Goal: Information Seeking & Learning: Find specific fact

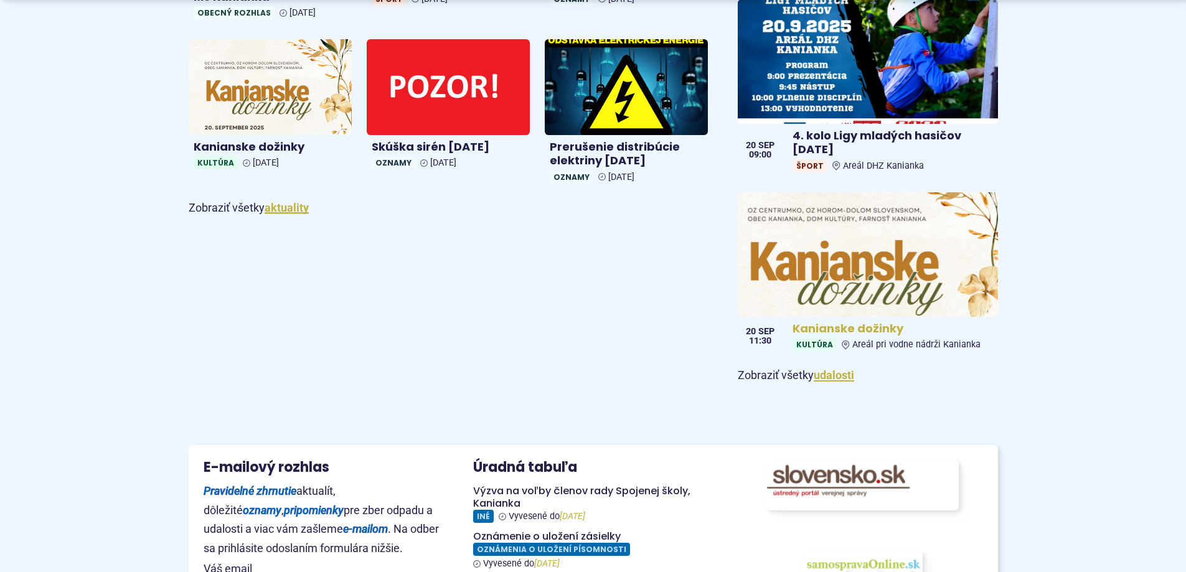
scroll to position [996, 0]
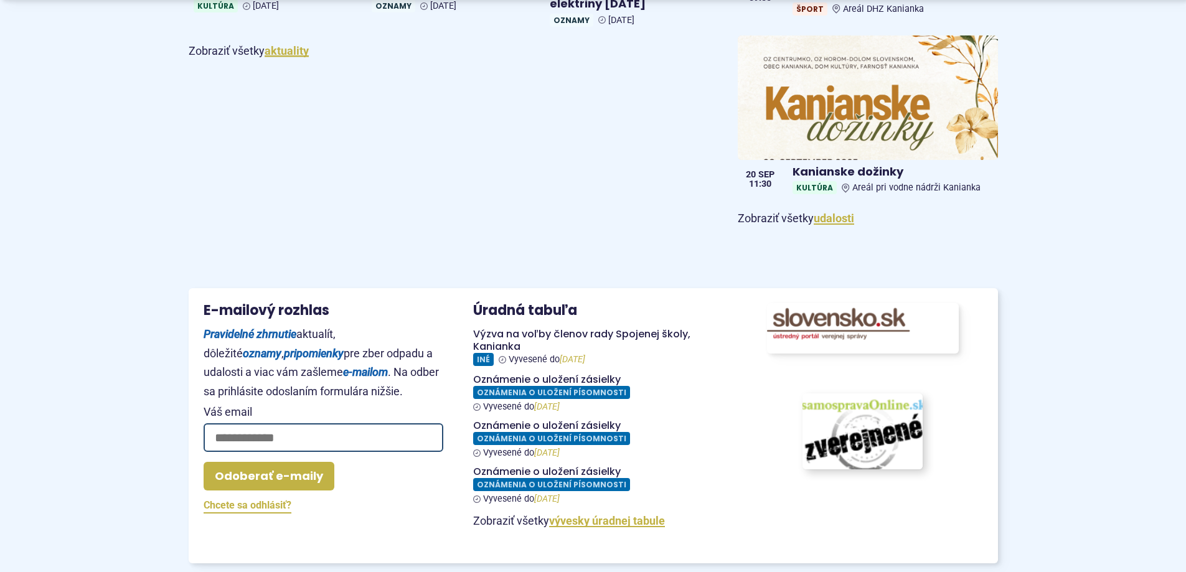
click at [862, 424] on img at bounding box center [863, 431] width 132 height 83
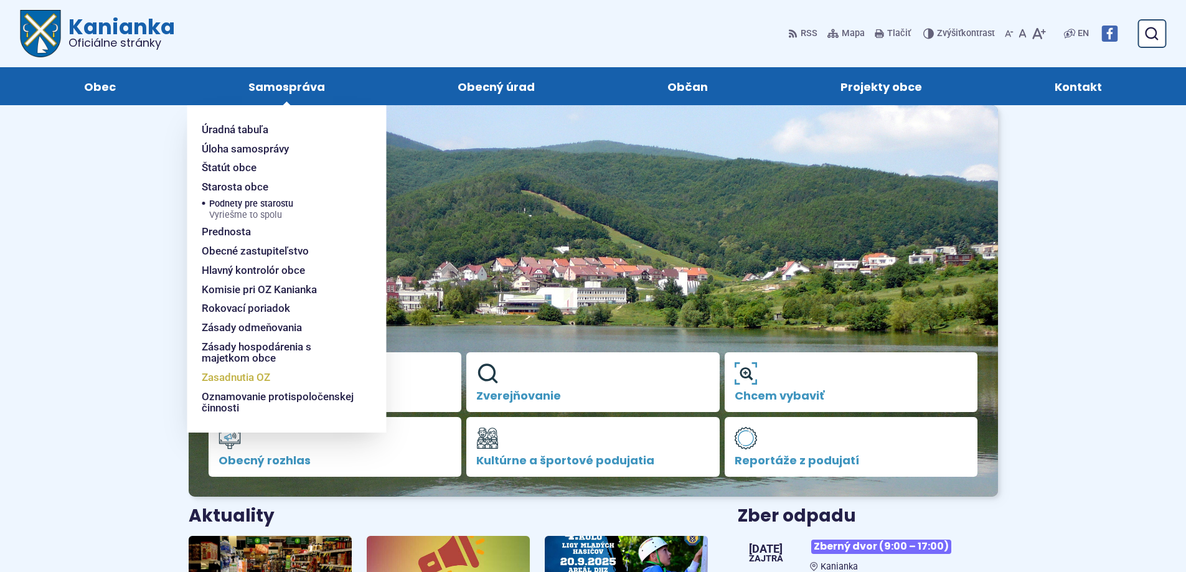
click at [231, 372] on span "Zasadnutia OZ" at bounding box center [236, 377] width 68 height 19
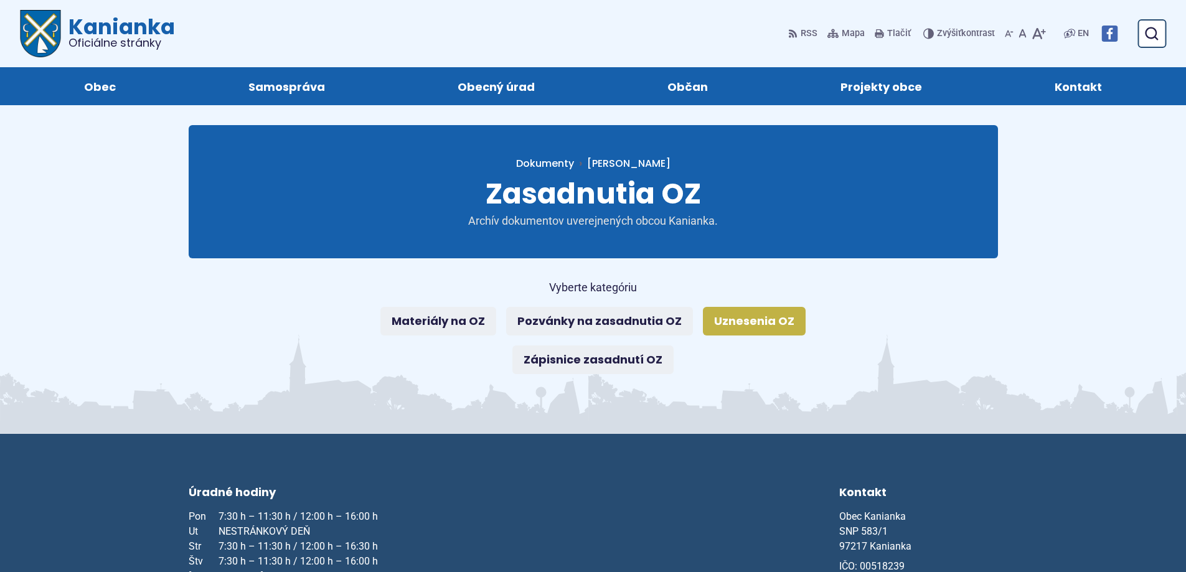
click at [726, 319] on link "Uznesenia OZ" at bounding box center [754, 321] width 103 height 29
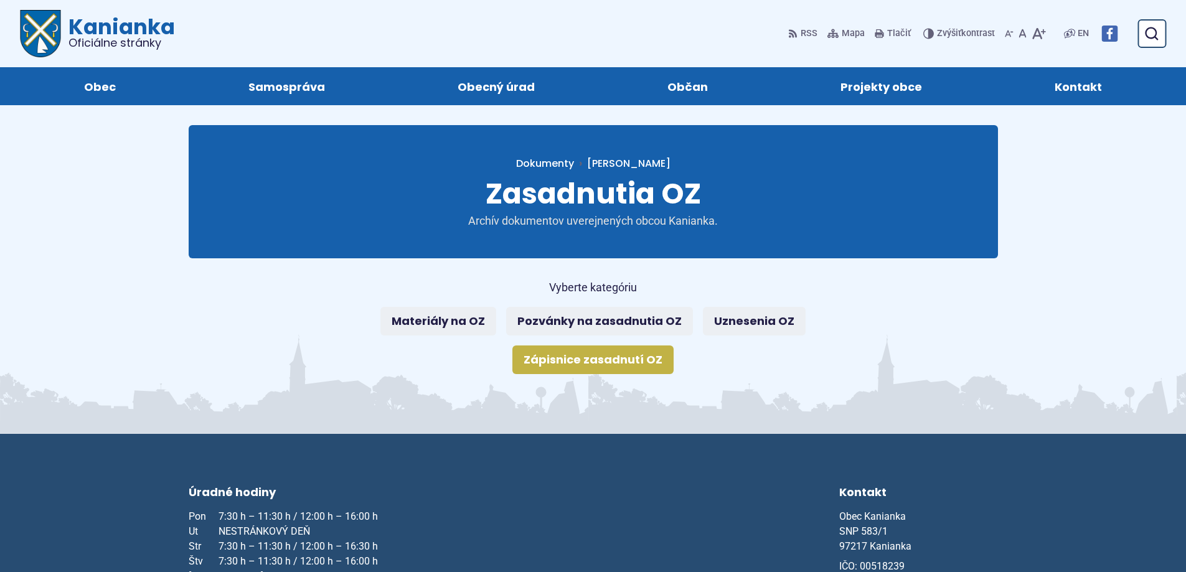
click at [636, 356] on link "Zápisnice zasadnutí OZ" at bounding box center [592, 360] width 161 height 29
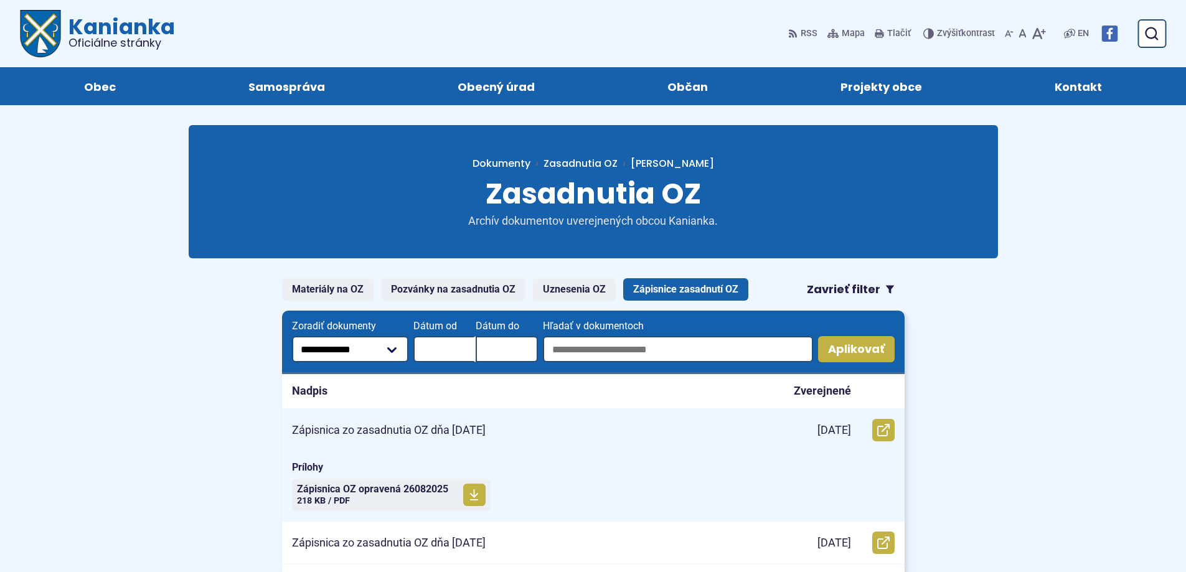
click at [435, 425] on p "Zápisnica zo zasadnutia OZ dňa [DATE]" at bounding box center [389, 430] width 194 height 14
click at [367, 490] on span "Zápisnica OZ opravená 26082025" at bounding box center [372, 489] width 151 height 10
